Goal: Task Accomplishment & Management: Manage account settings

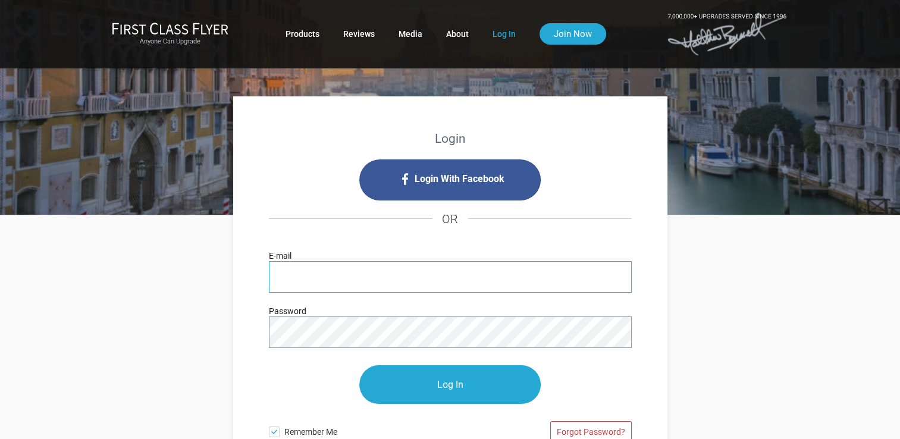
click at [391, 284] on input "E-mail" at bounding box center [450, 277] width 363 height 32
type input "[EMAIL_ADDRESS][DOMAIN_NAME]"
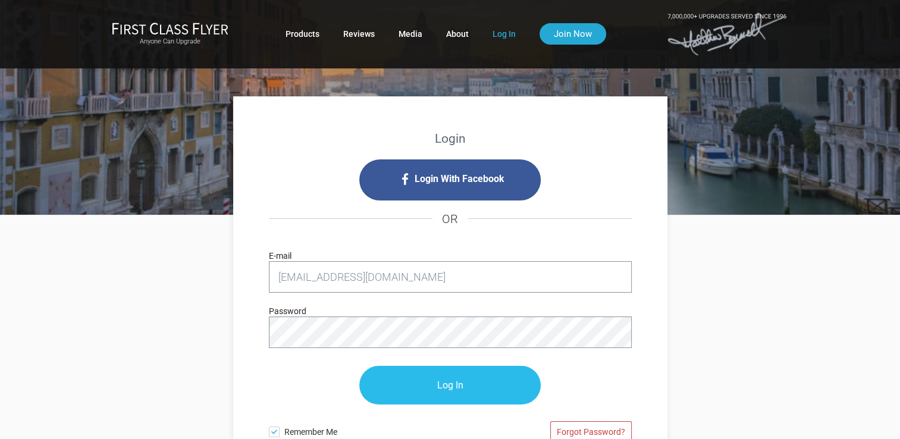
click at [464, 382] on input "Log In" at bounding box center [449, 385] width 181 height 39
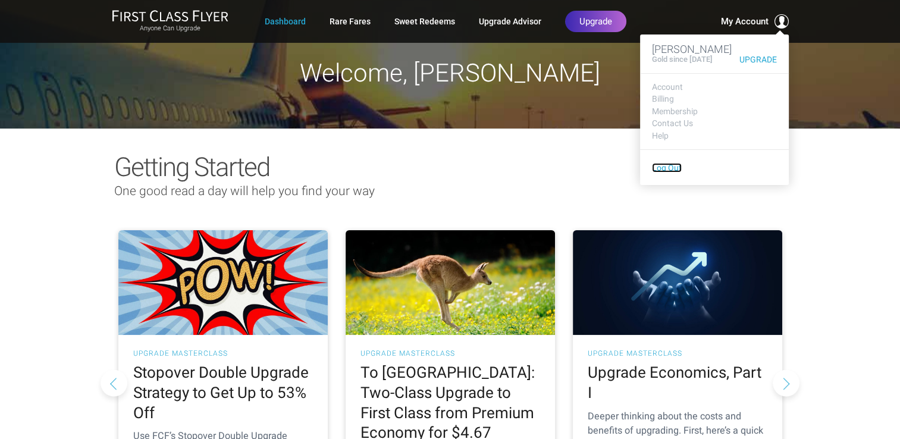
click at [663, 168] on link "Log Out" at bounding box center [667, 168] width 30 height 10
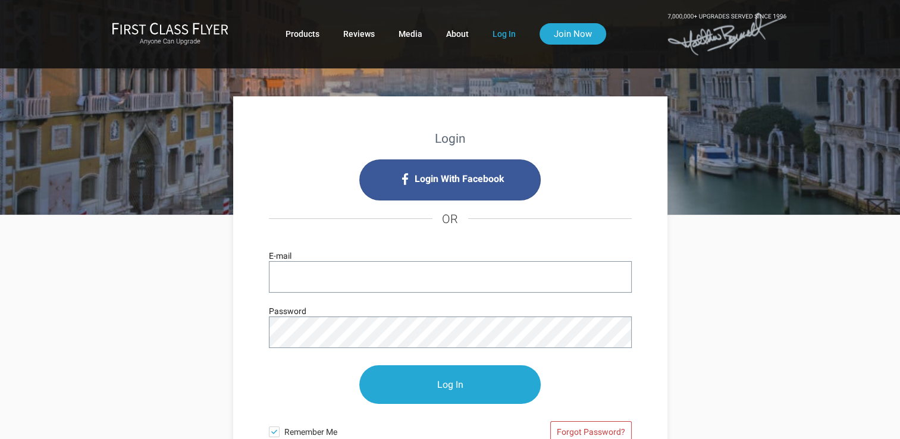
type input "[EMAIL_ADDRESS][DOMAIN_NAME]"
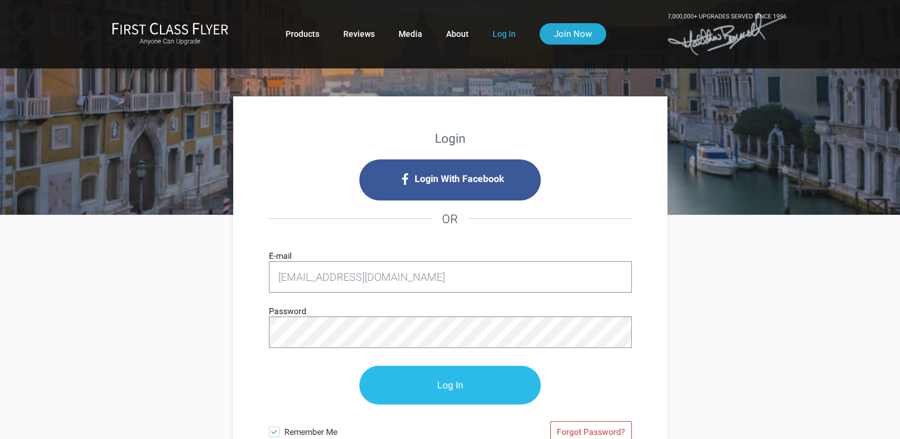
click at [486, 381] on input "Log In" at bounding box center [449, 385] width 181 height 39
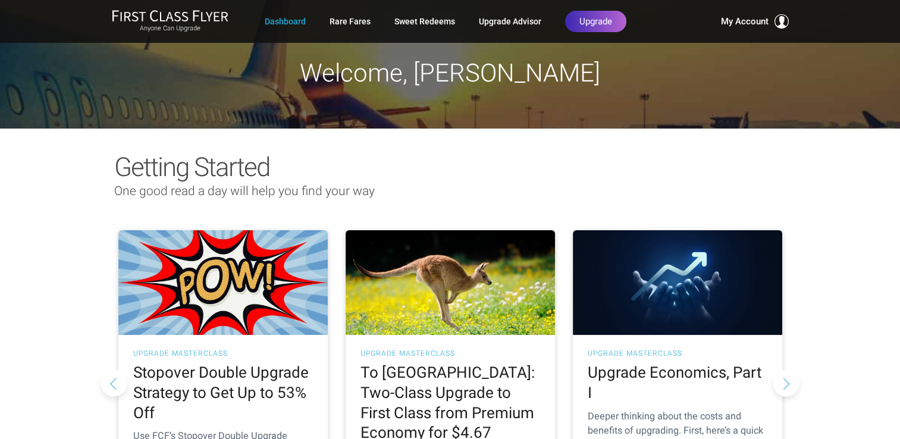
click at [74, 37] on div "Anyone Can Upgrade Dashboard Rare Fares Sweet Redeems Upgrade Advisor Profile L…" at bounding box center [450, 21] width 900 height 43
